Goal: Find specific page/section: Find specific page/section

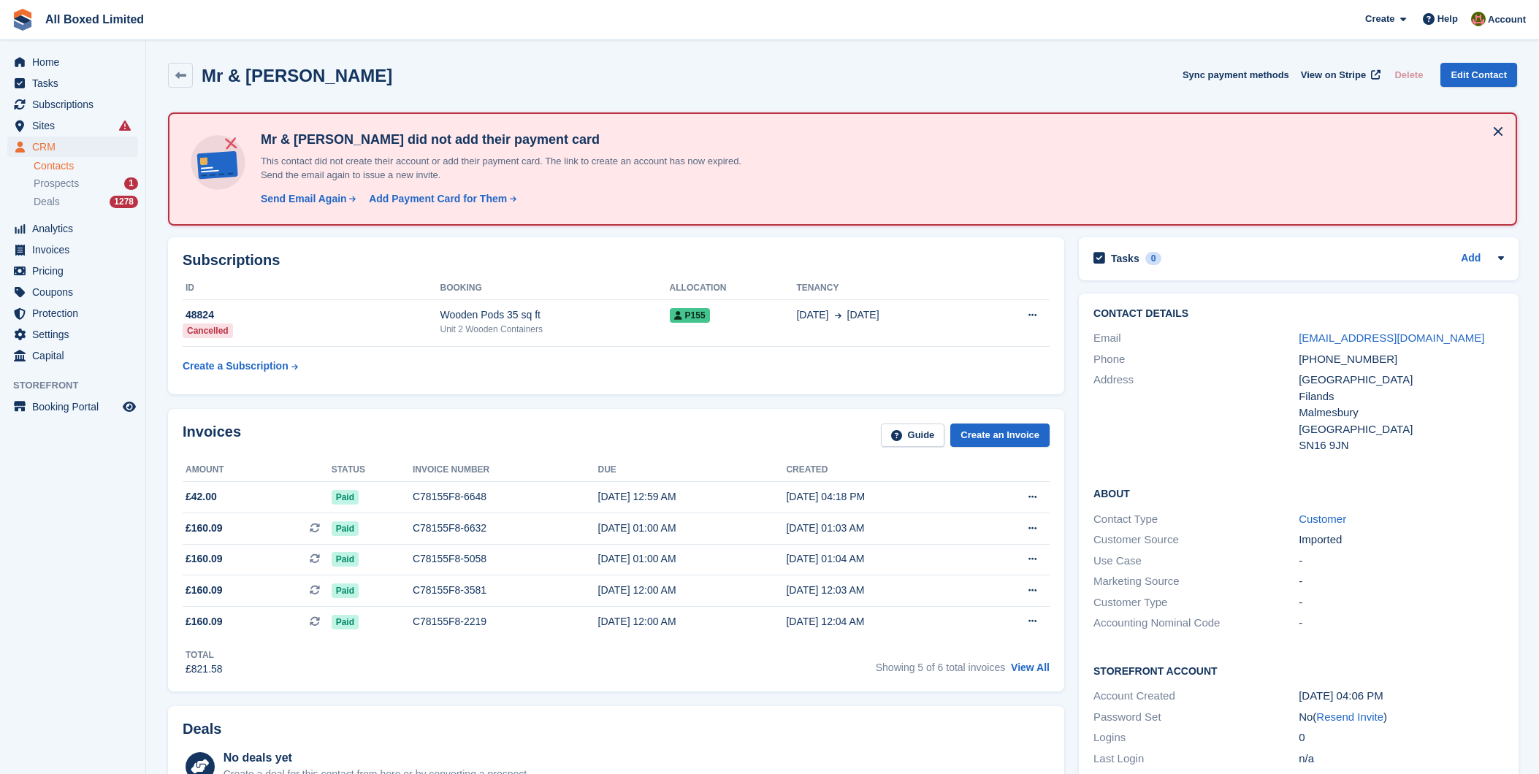
click at [47, 147] on span "CRM" at bounding box center [76, 147] width 88 height 20
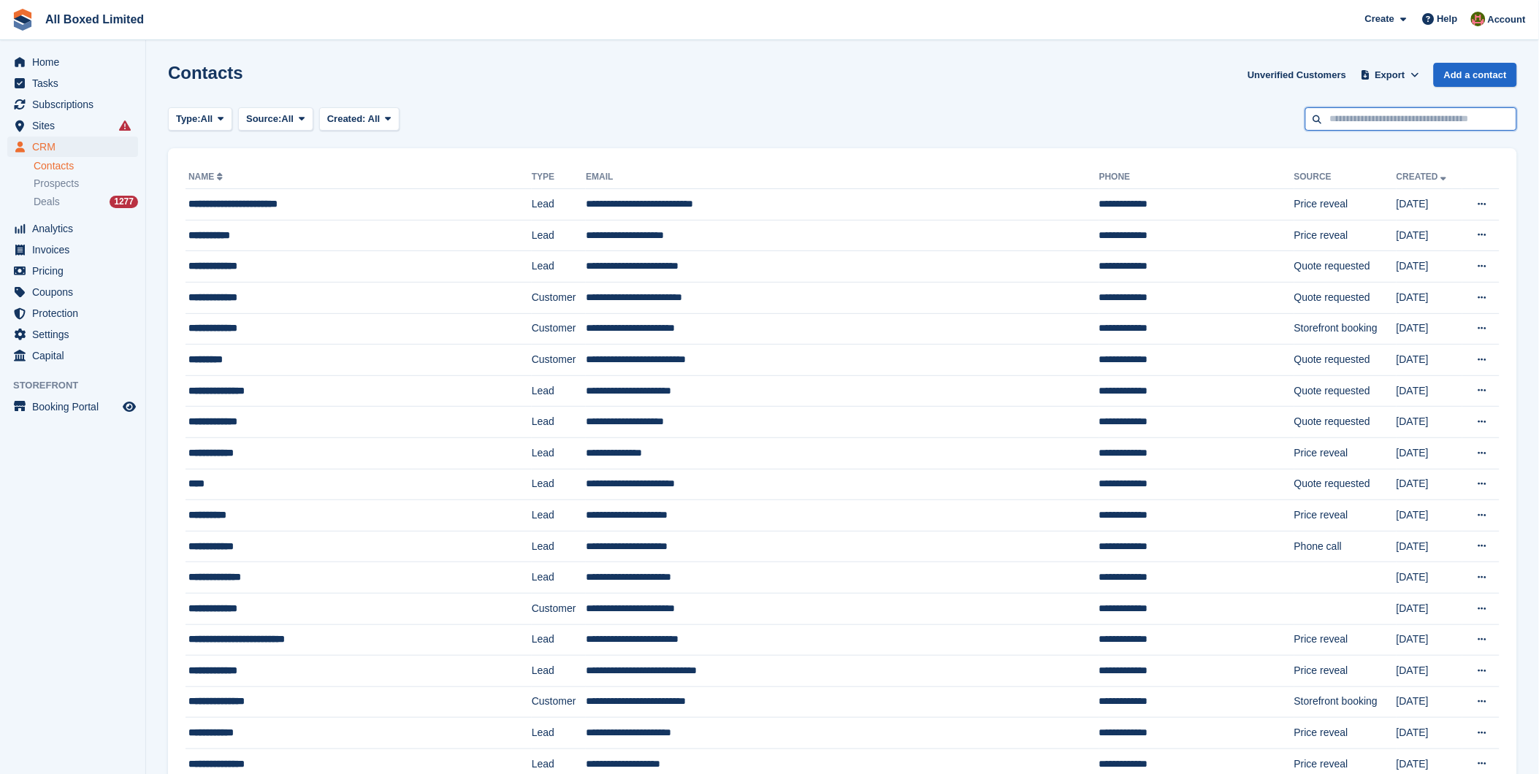
click at [1342, 123] on input "text" at bounding box center [1411, 119] width 212 height 24
type input "******"
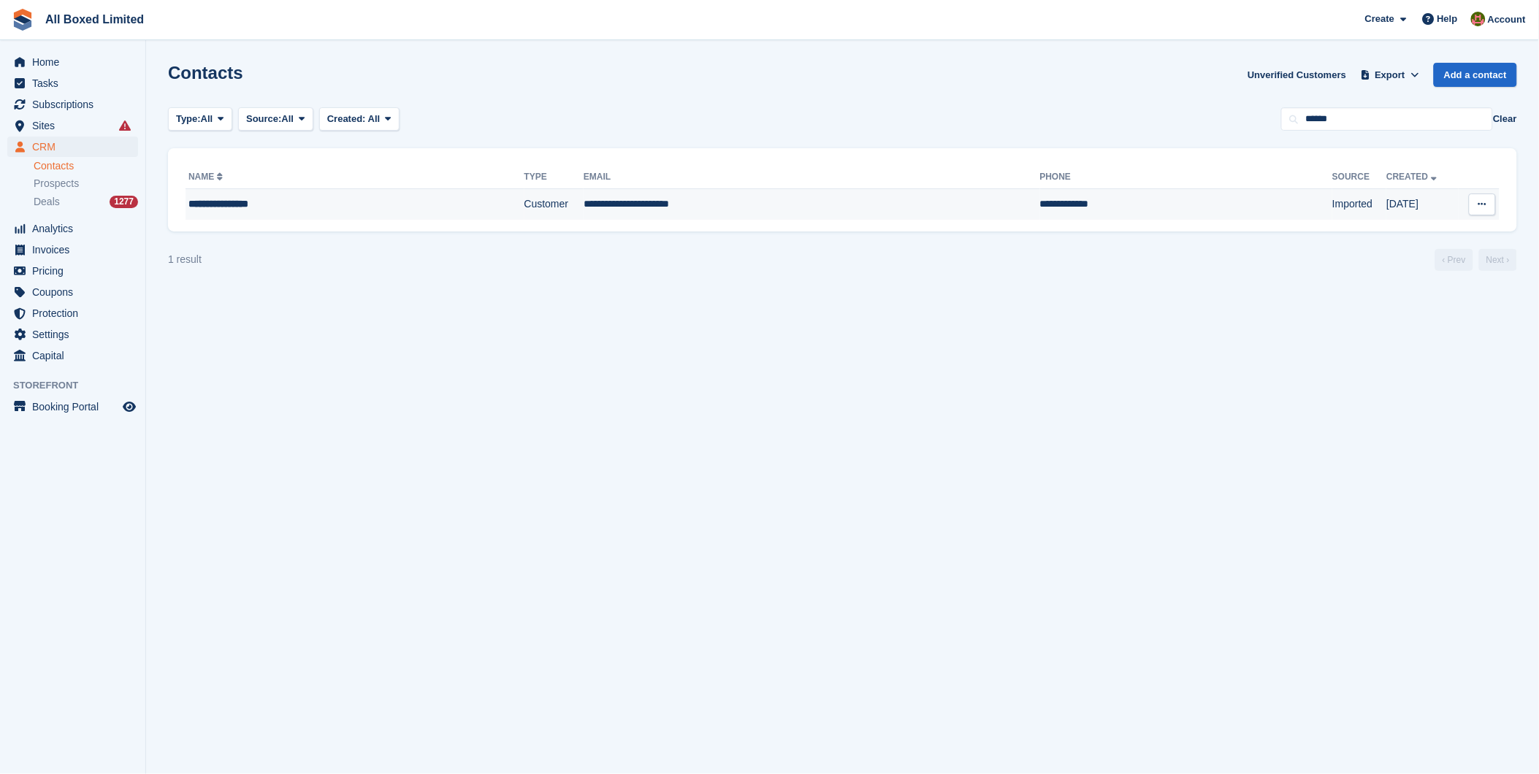
click at [583, 207] on td "**********" at bounding box center [811, 204] width 456 height 31
